Goal: Information Seeking & Learning: Learn about a topic

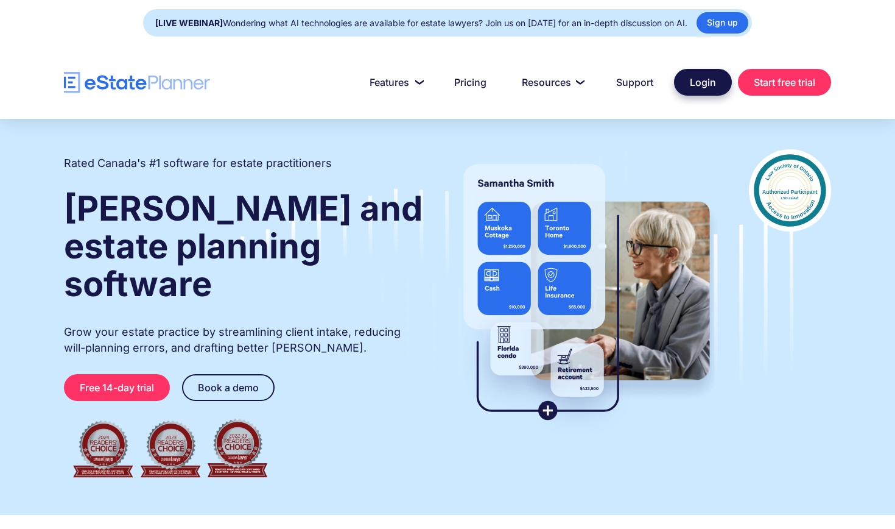
click at [701, 85] on link "Login" at bounding box center [703, 82] width 58 height 27
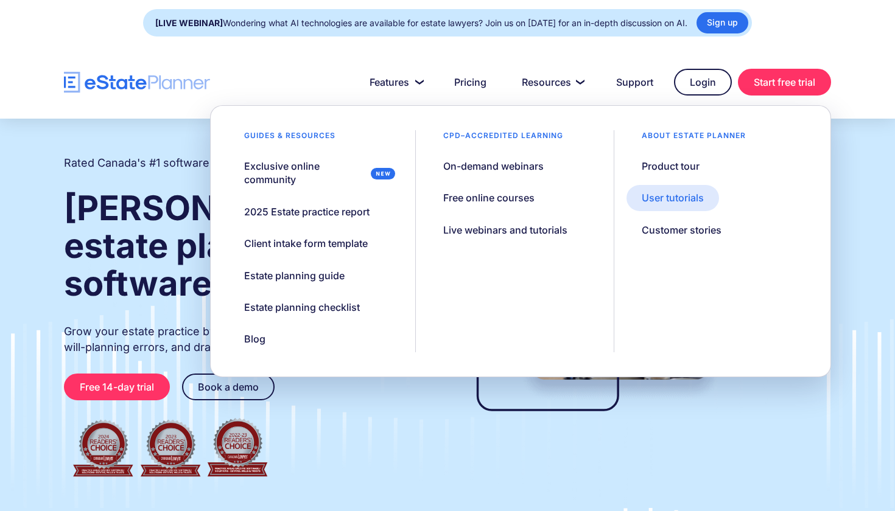
click at [657, 201] on div "User tutorials" at bounding box center [673, 197] width 62 height 13
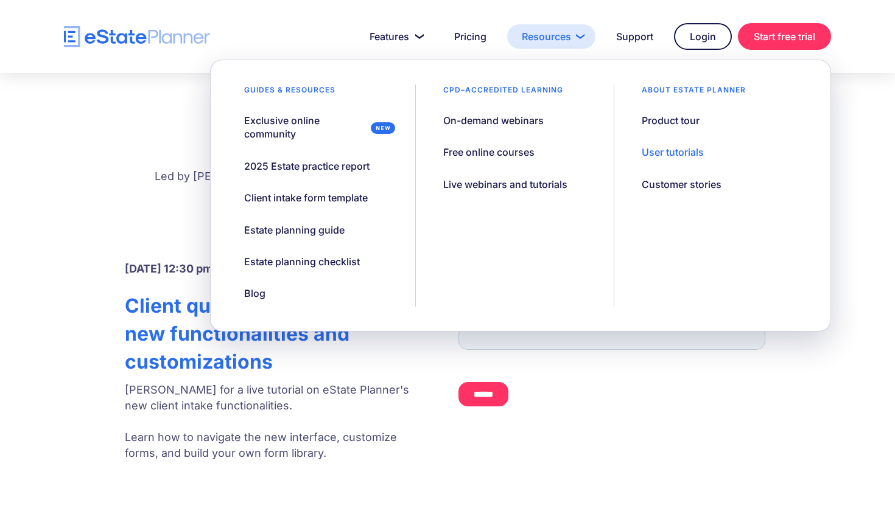
click at [534, 32] on link "Resources" at bounding box center [551, 36] width 88 height 24
click at [323, 228] on div "Estate planning guide" at bounding box center [294, 229] width 100 height 13
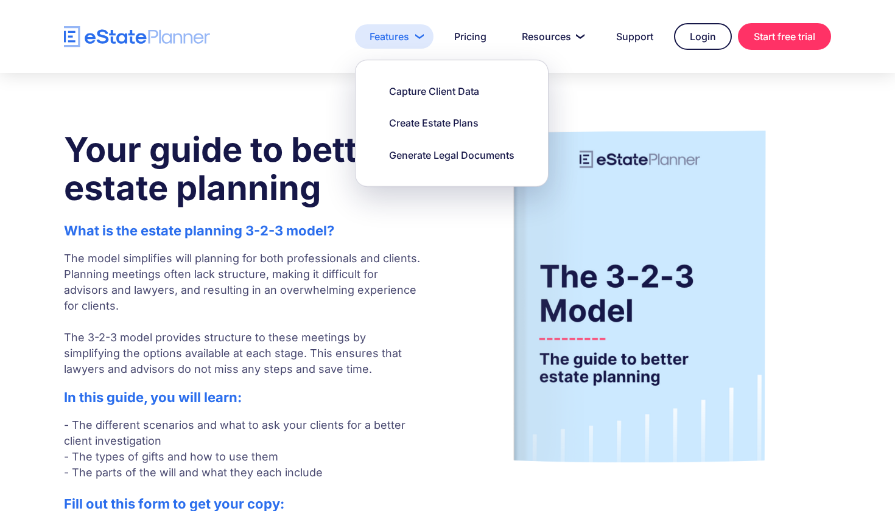
click at [395, 43] on link "Features" at bounding box center [394, 36] width 79 height 24
click at [483, 32] on link "Pricing" at bounding box center [470, 36] width 61 height 24
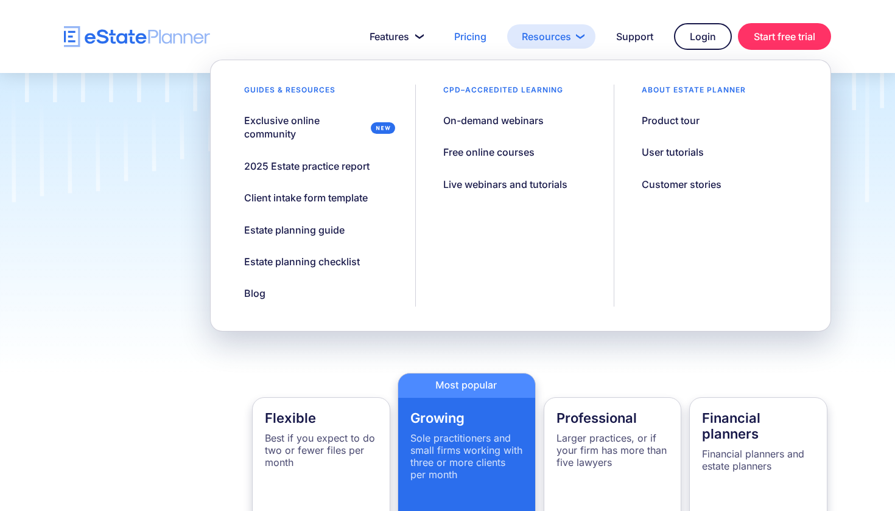
click at [544, 41] on link "Resources" at bounding box center [551, 36] width 88 height 24
click at [307, 228] on div "Estate planning guide" at bounding box center [294, 229] width 100 height 13
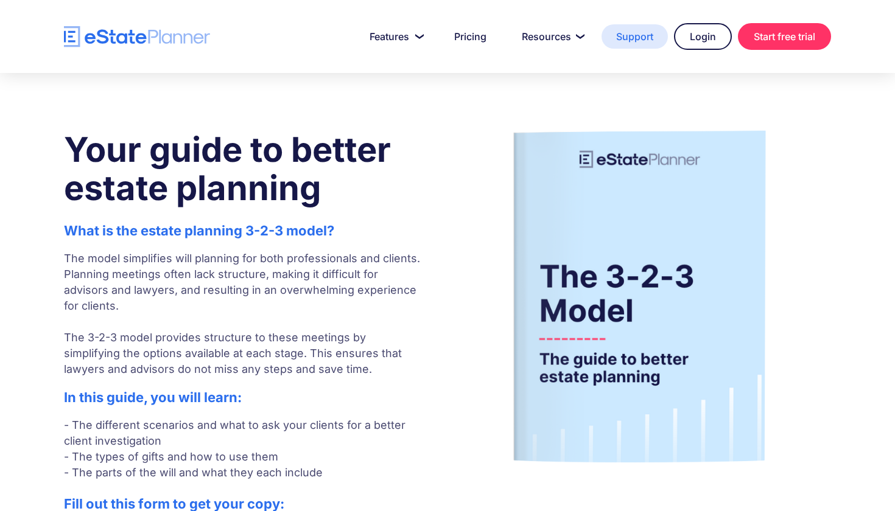
click at [628, 44] on link "Support" at bounding box center [635, 36] width 66 height 24
